Goal: Transaction & Acquisition: Purchase product/service

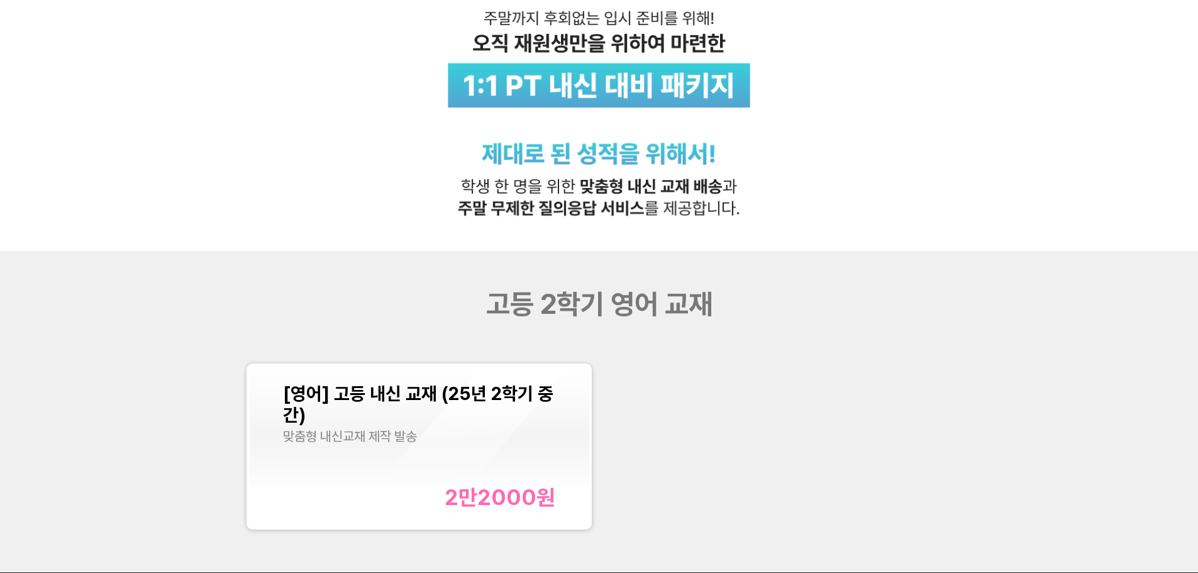
scroll to position [377, 0]
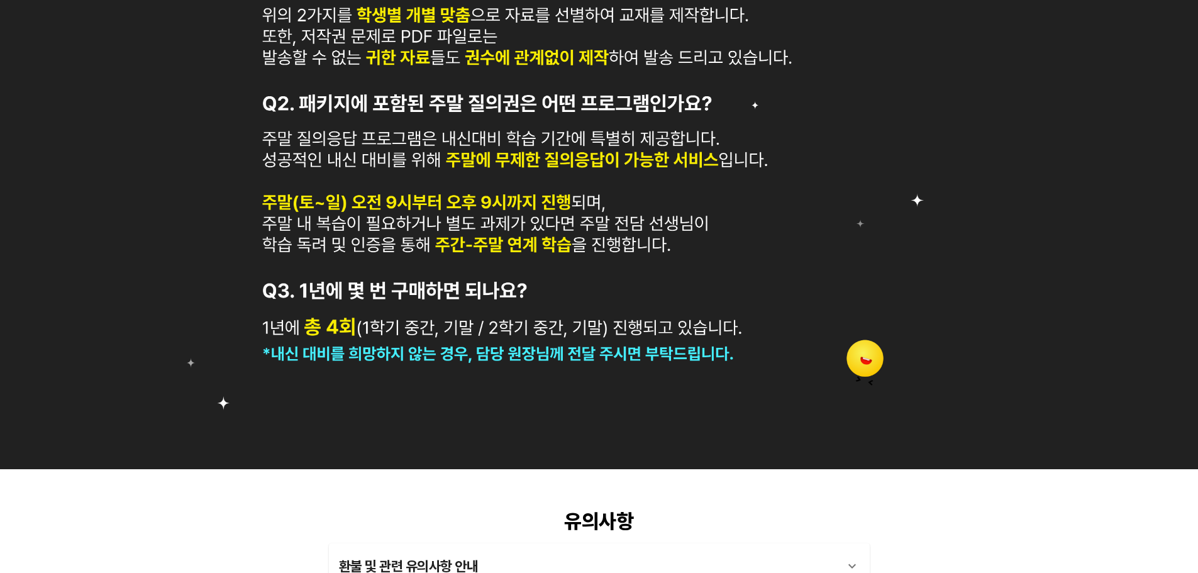
scroll to position [1324, 0]
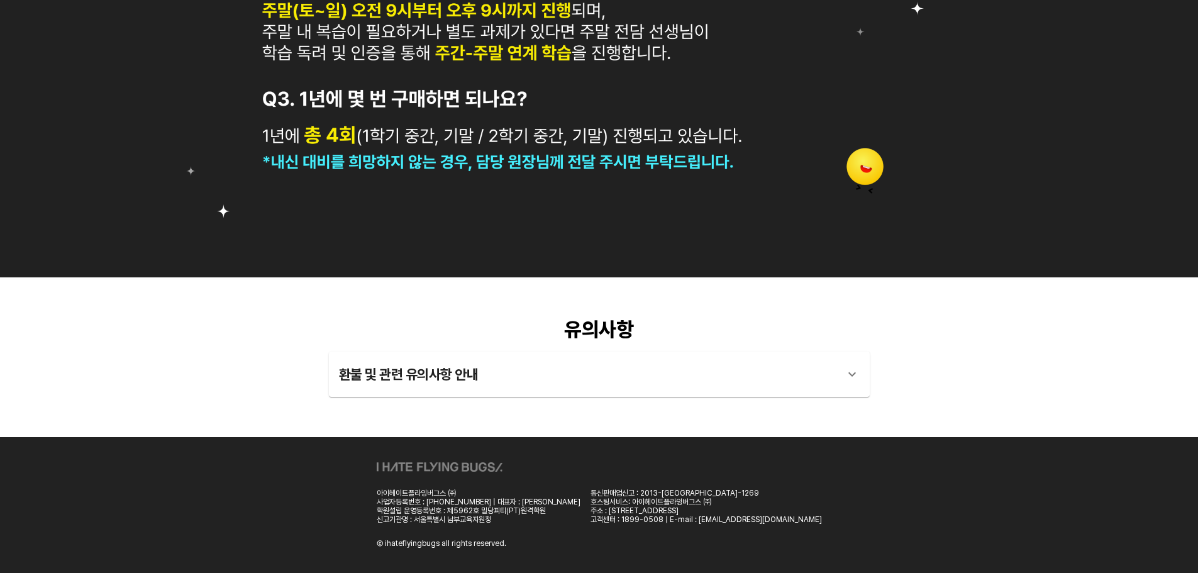
click at [557, 366] on div "환불 및 관련 유의사항 안내" at bounding box center [588, 374] width 498 height 30
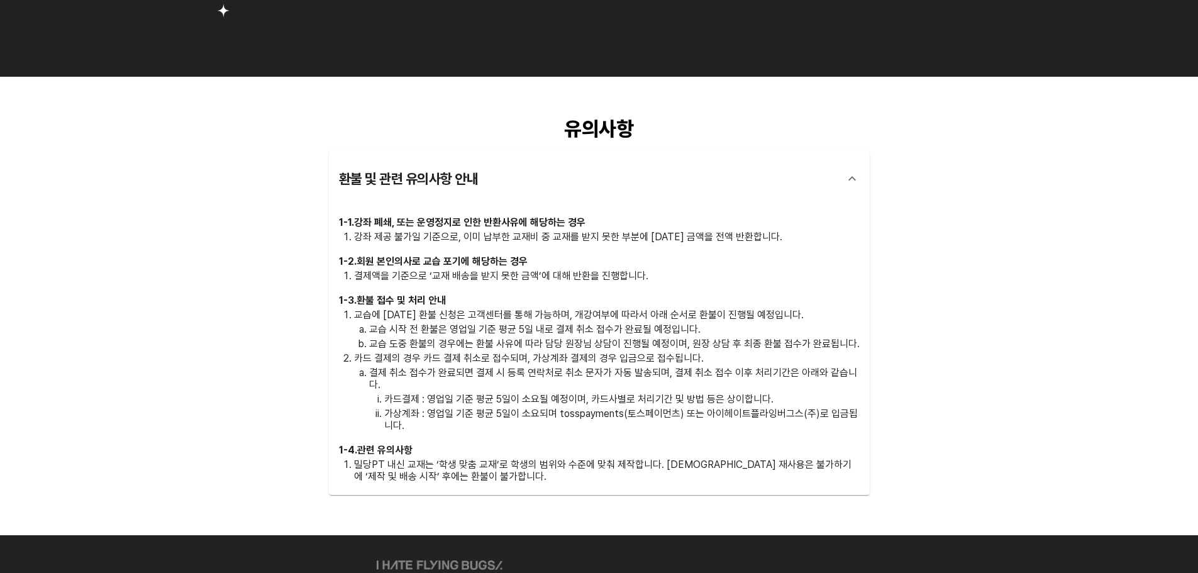
scroll to position [1622, 0]
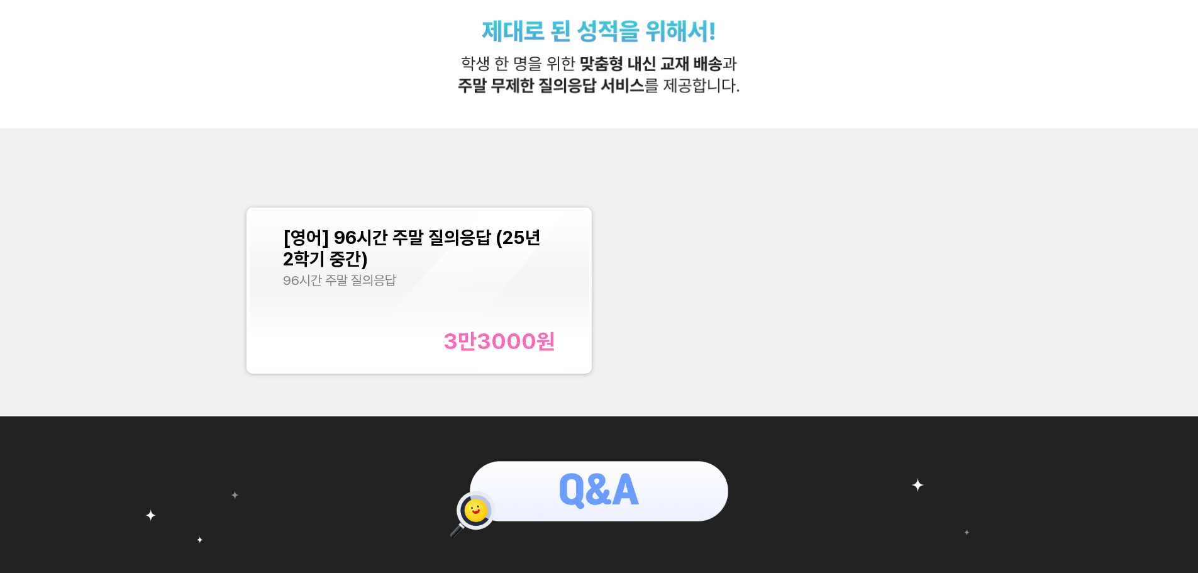
scroll to position [566, 0]
